Goal: Information Seeking & Learning: Learn about a topic

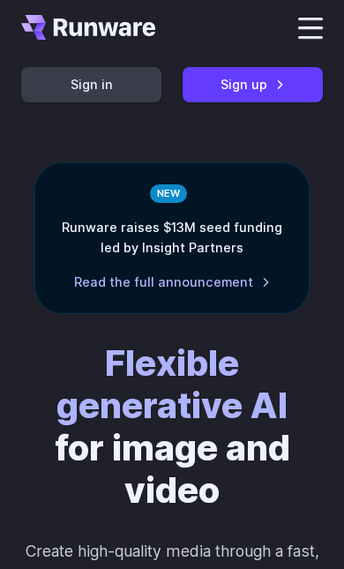
scroll to position [8, 0]
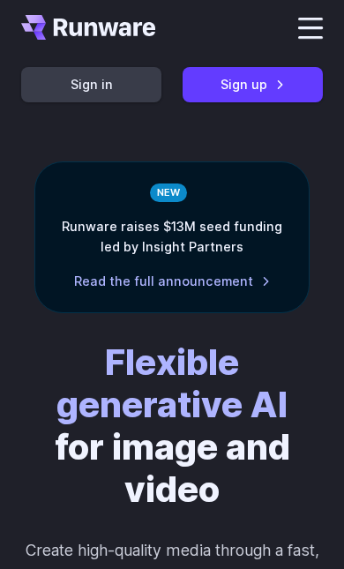
click at [309, 33] on label at bounding box center [310, 28] width 25 height 21
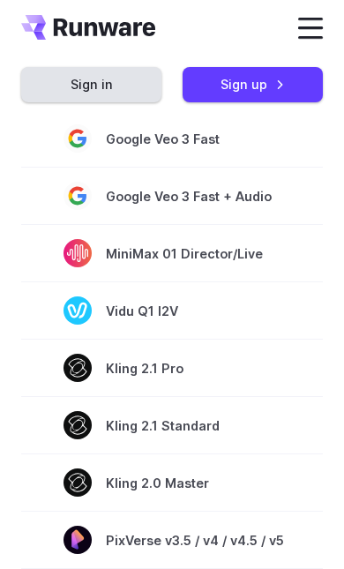
scroll to position [928, 0]
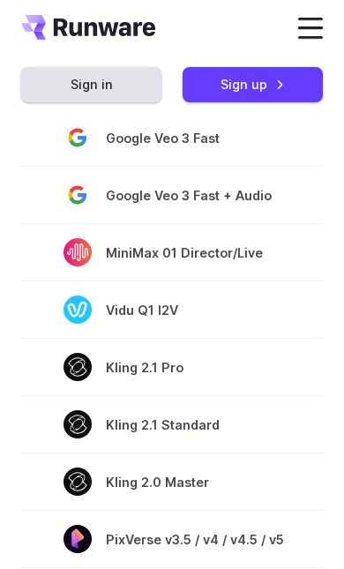
click at [237, 127] on span "Google Veo 3 Fast" at bounding box center [173, 137] width 220 height 28
click at [235, 135] on span "Google Veo 3 Fast" at bounding box center [173, 137] width 220 height 28
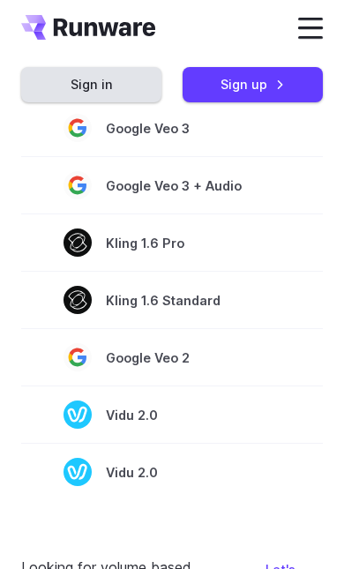
scroll to position [1389, 0]
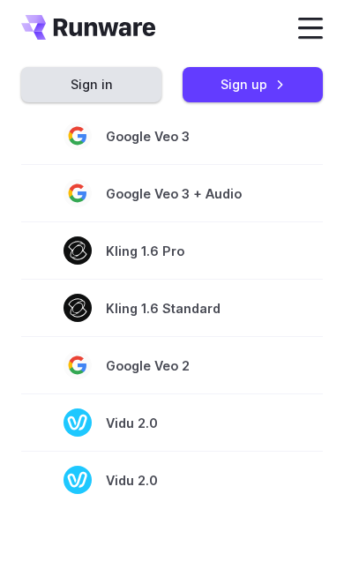
click at [231, 129] on span "Google Veo 3" at bounding box center [173, 136] width 220 height 28
click at [228, 130] on span "Google Veo 3" at bounding box center [173, 136] width 220 height 28
click at [232, 130] on span "Google Veo 3" at bounding box center [173, 136] width 220 height 28
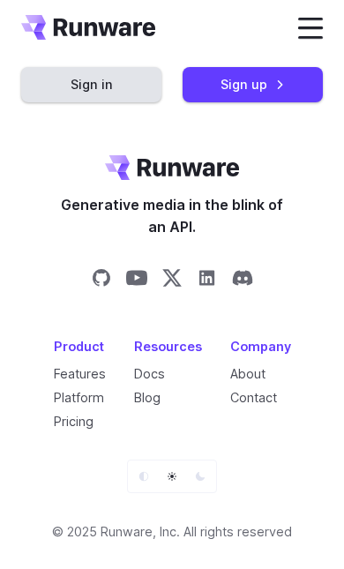
scroll to position [4188, 0]
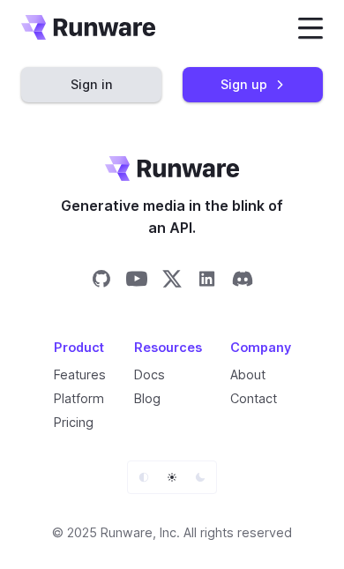
click at [170, 268] on icon "Share on X" at bounding box center [171, 278] width 21 height 21
